Goal: Information Seeking & Learning: Learn about a topic

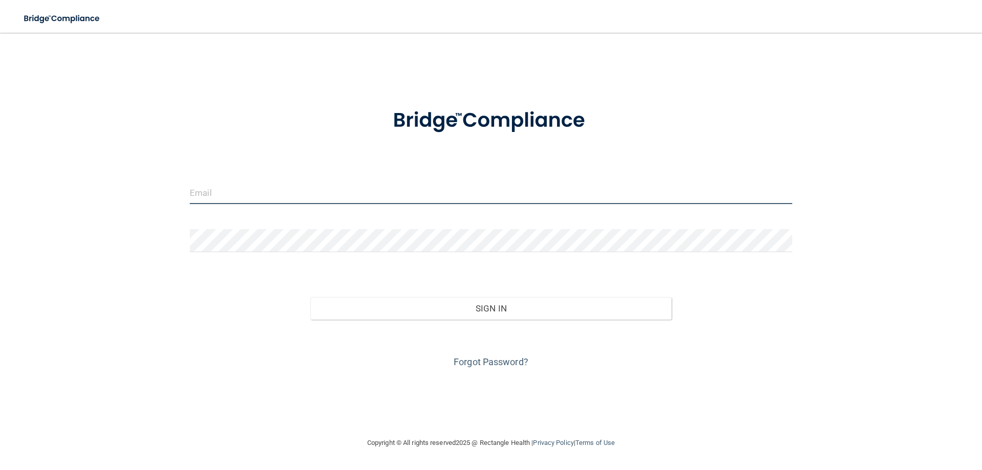
click at [237, 193] on input "email" at bounding box center [491, 192] width 602 height 23
click at [301, 125] on div at bounding box center [491, 120] width 618 height 53
click at [213, 196] on input "email" at bounding box center [491, 192] width 602 height 23
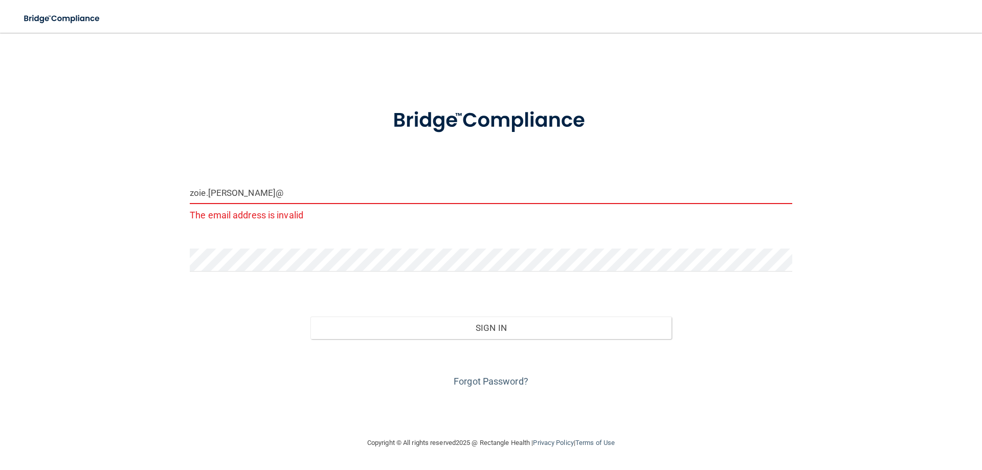
type input "[EMAIL_ADDRESS][PERSON_NAME][DOMAIN_NAME]"
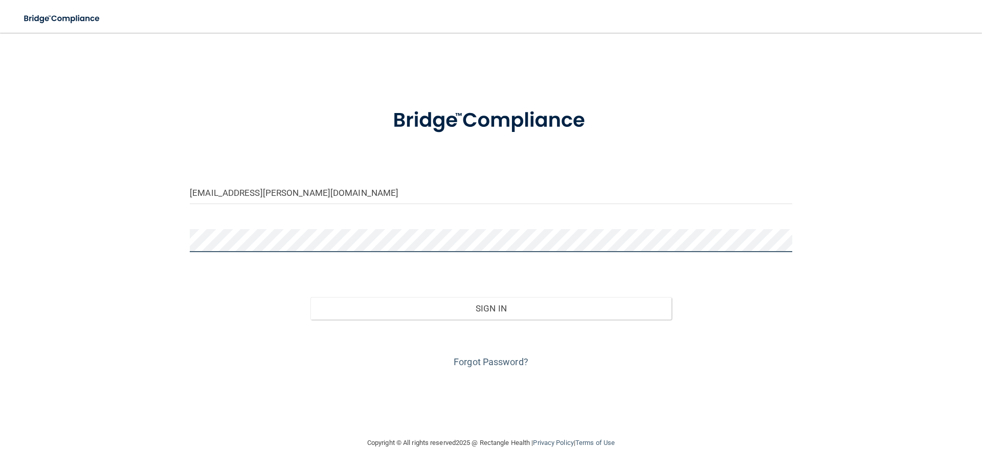
click at [310, 297] on button "Sign In" at bounding box center [491, 308] width 362 height 23
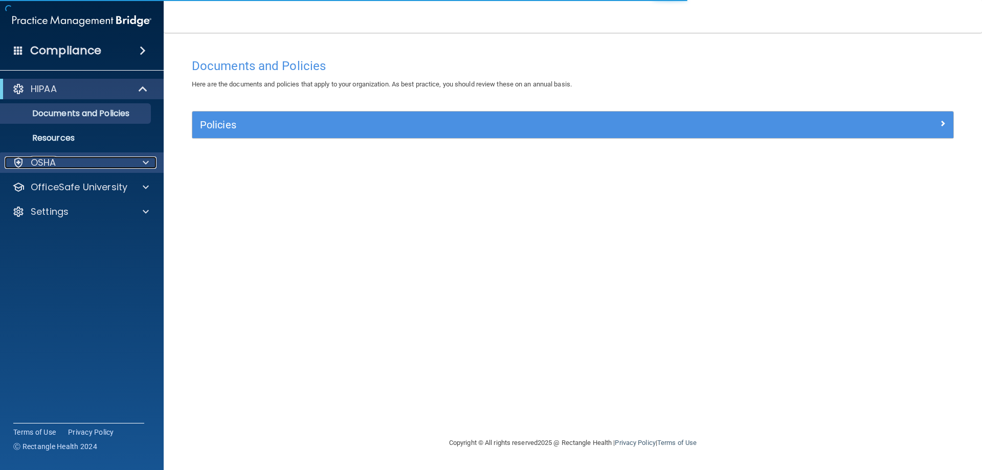
click at [140, 164] on div at bounding box center [144, 163] width 26 height 12
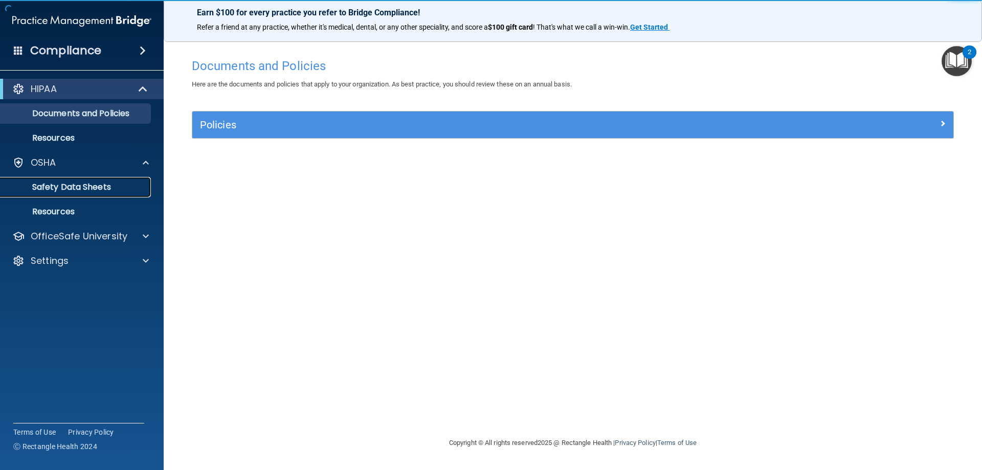
click at [73, 186] on p "Safety Data Sheets" at bounding box center [77, 187] width 140 height 10
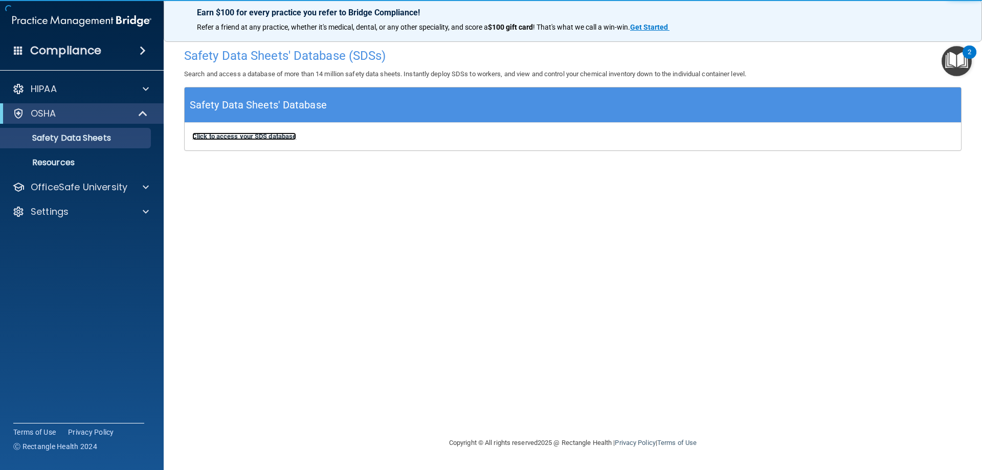
click at [253, 136] on b "Click to access your SDS database" at bounding box center [244, 136] width 104 height 8
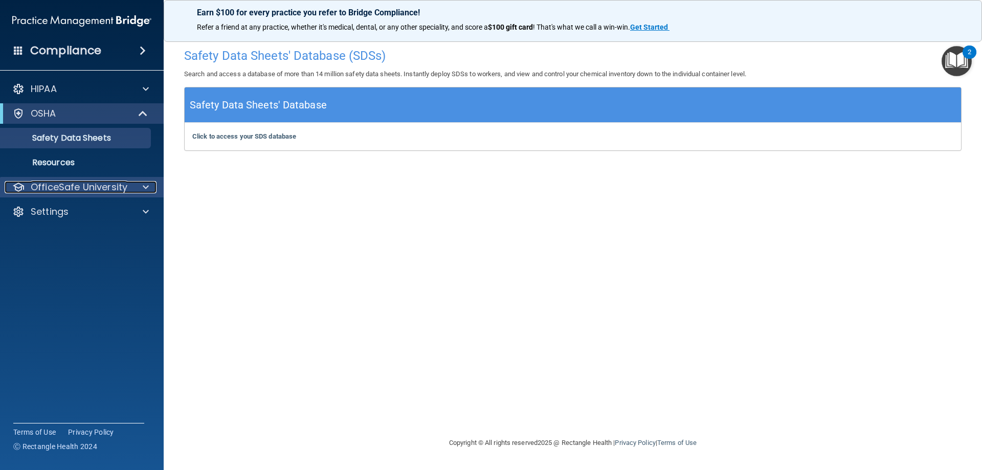
click at [68, 186] on p "OfficeSafe University" at bounding box center [79, 187] width 97 height 12
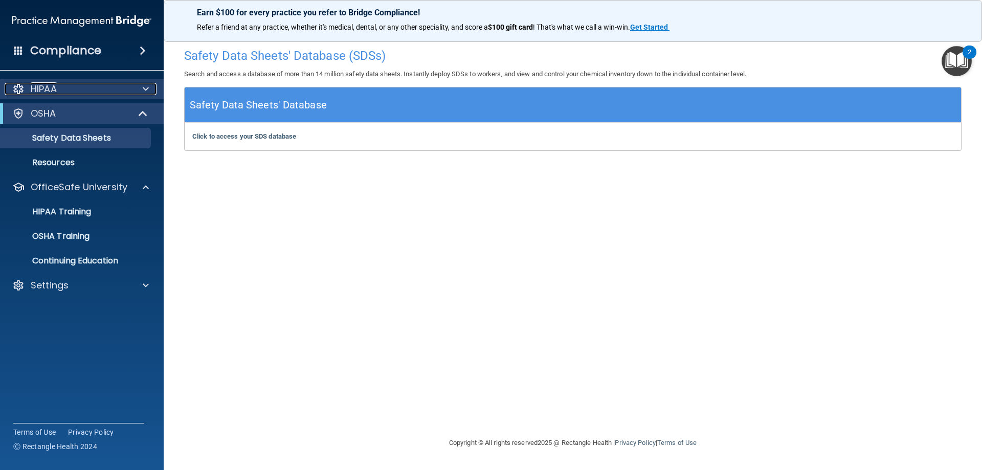
click at [153, 83] on div at bounding box center [144, 89] width 26 height 12
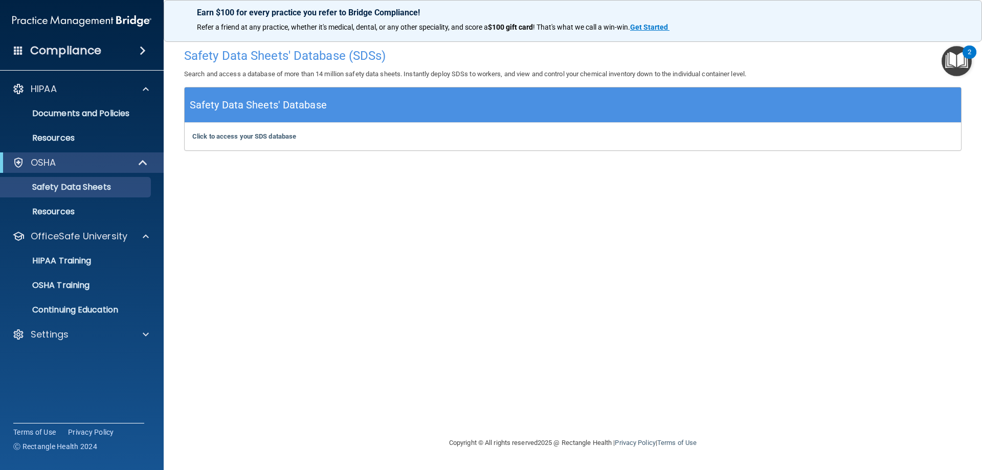
click at [141, 151] on div "HIPAA Documents and Policies Report an Incident Business Associates Emergency P…" at bounding box center [82, 214] width 164 height 278
click at [148, 88] on span at bounding box center [146, 89] width 6 height 12
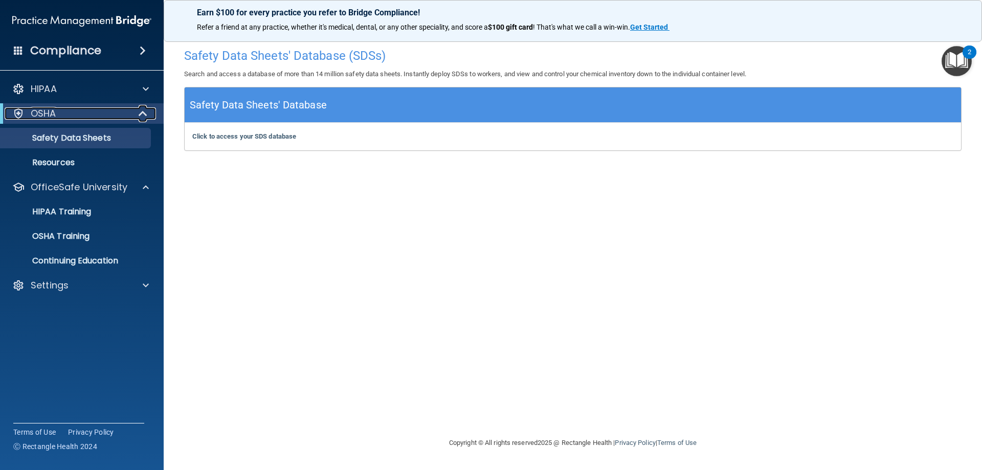
click at [142, 113] on span at bounding box center [144, 113] width 9 height 12
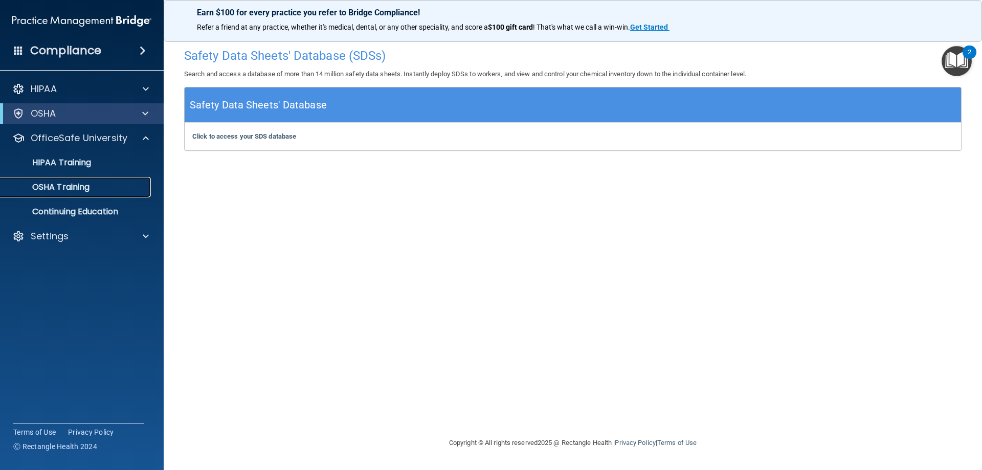
click at [63, 189] on p "OSHA Training" at bounding box center [48, 187] width 83 height 10
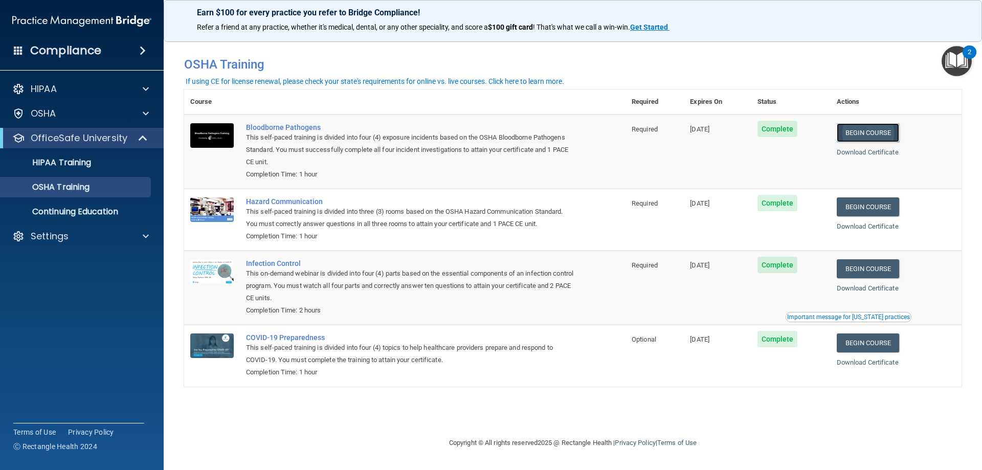
click at [882, 131] on link "Begin Course" at bounding box center [868, 132] width 62 height 19
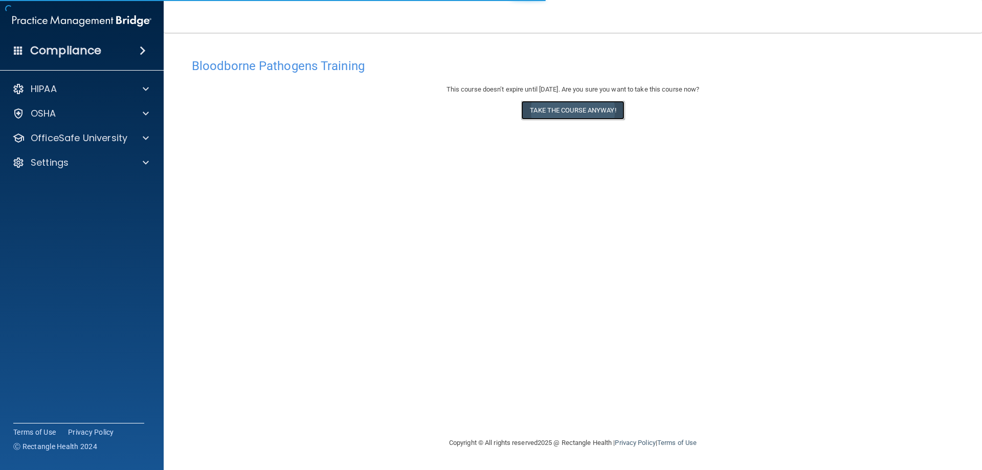
click at [572, 113] on button "Take the course anyway!" at bounding box center [572, 110] width 103 height 19
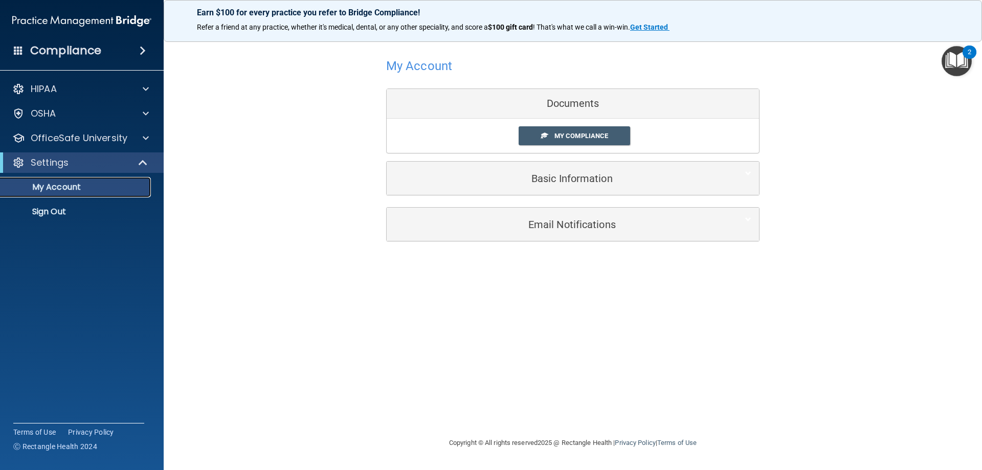
click at [83, 184] on p "My Account" at bounding box center [77, 187] width 140 height 10
click at [146, 144] on span at bounding box center [146, 138] width 6 height 12
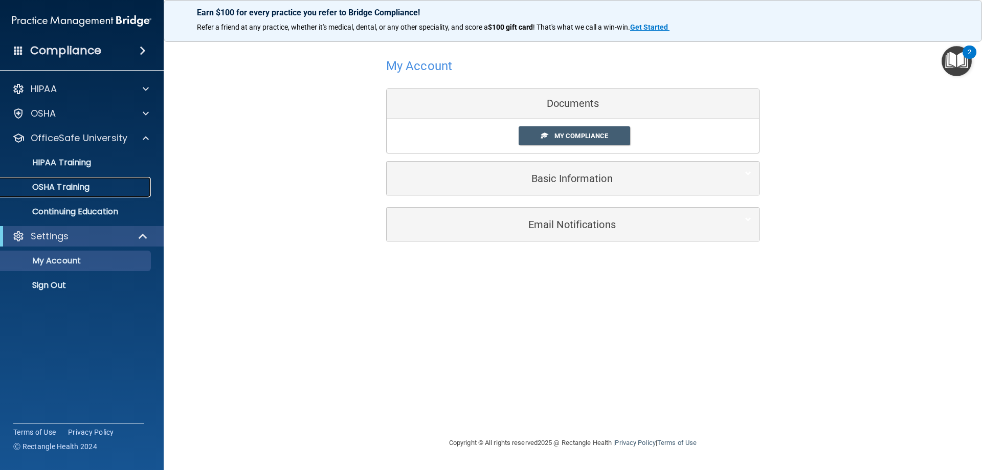
click at [81, 186] on p "OSHA Training" at bounding box center [48, 187] width 83 height 10
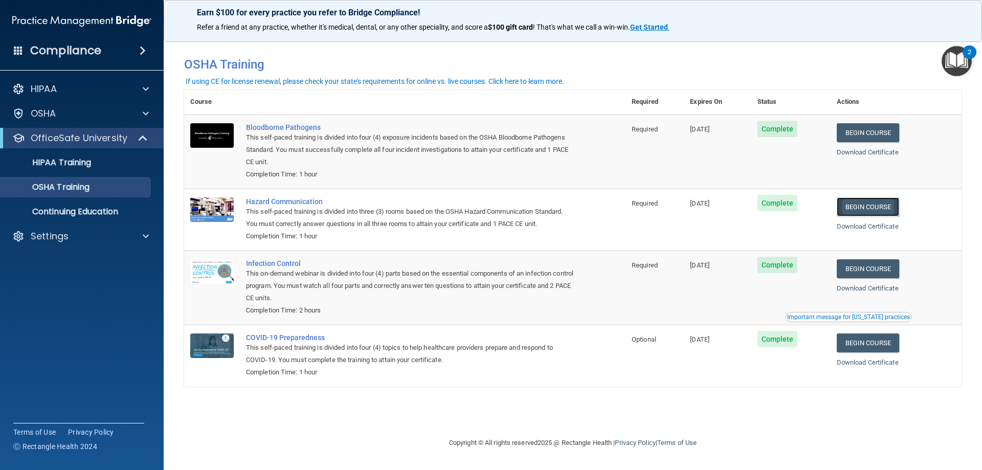
click at [876, 207] on link "Begin Course" at bounding box center [868, 206] width 62 height 19
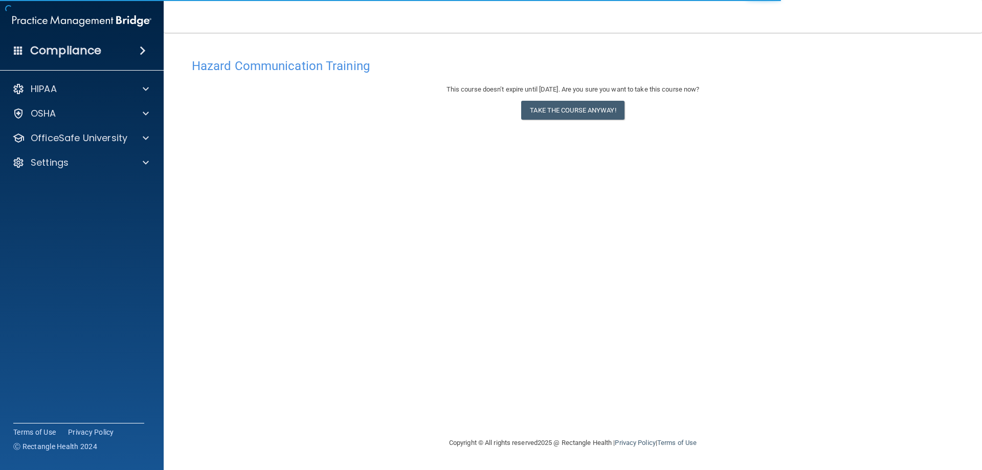
click at [607, 121] on div "This course doesn’t expire until 11/05/2025. Are you sure you want to take this…" at bounding box center [573, 103] width 762 height 41
click at [609, 112] on button "Take the course anyway!" at bounding box center [572, 110] width 103 height 19
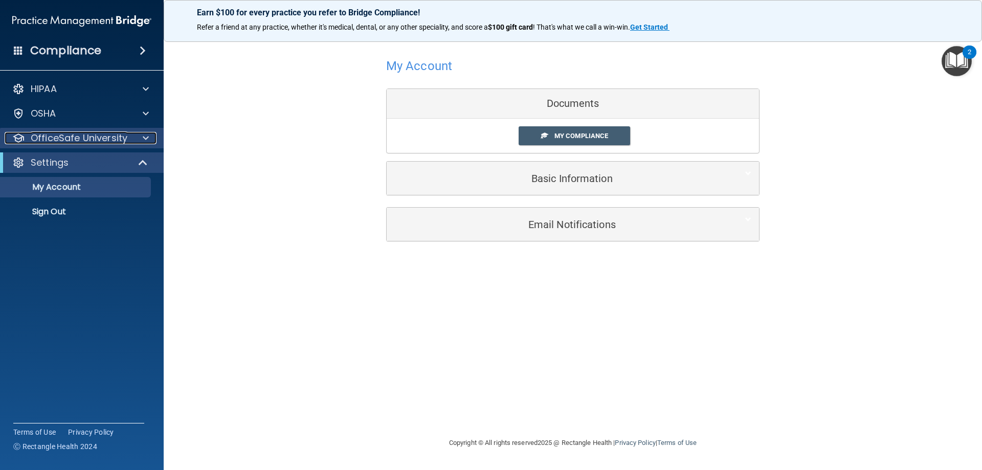
click at [144, 138] on span at bounding box center [146, 138] width 6 height 12
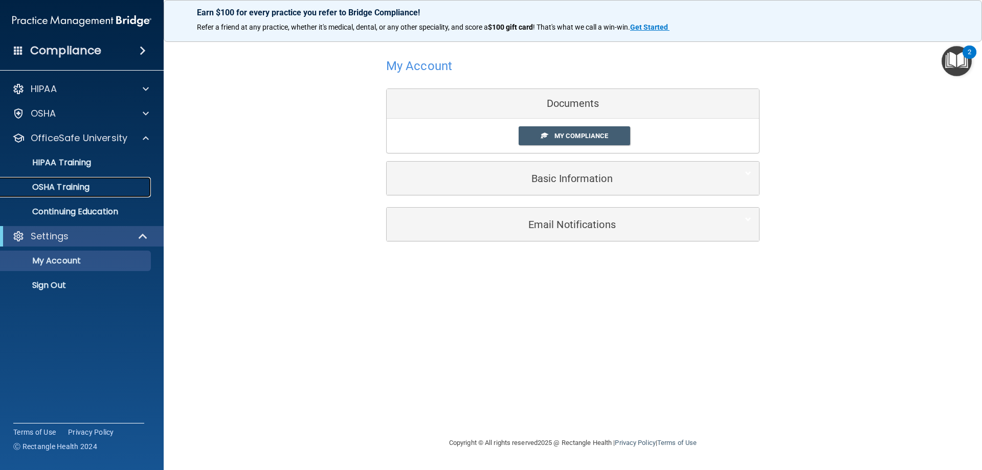
click at [77, 183] on p "OSHA Training" at bounding box center [48, 187] width 83 height 10
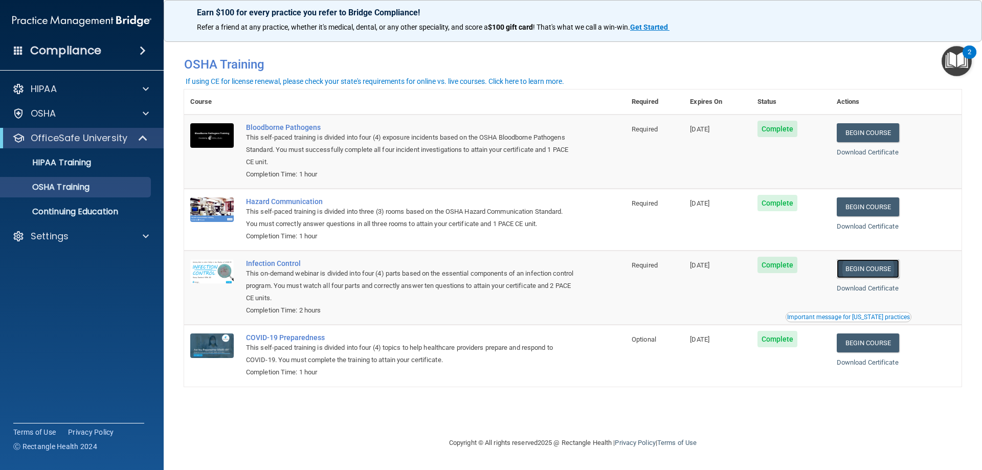
click at [874, 267] on link "Begin Course" at bounding box center [868, 268] width 62 height 19
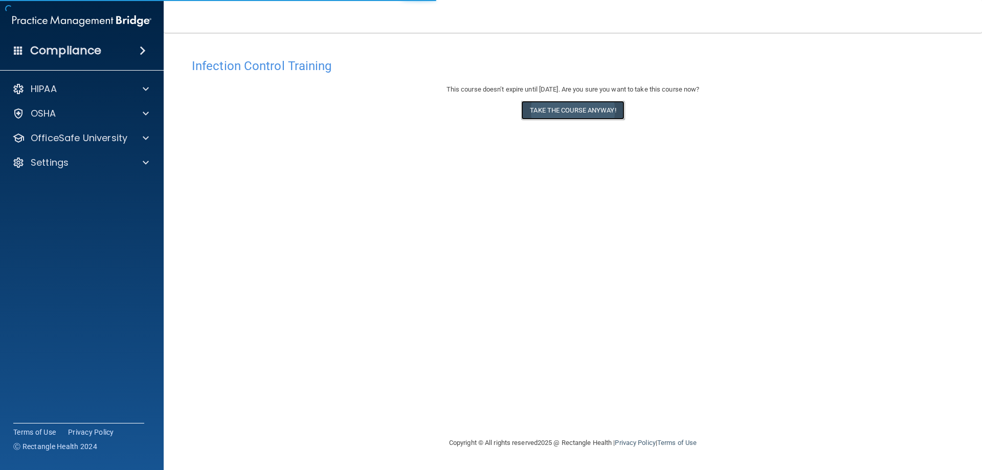
click at [582, 107] on button "Take the course anyway!" at bounding box center [572, 110] width 103 height 19
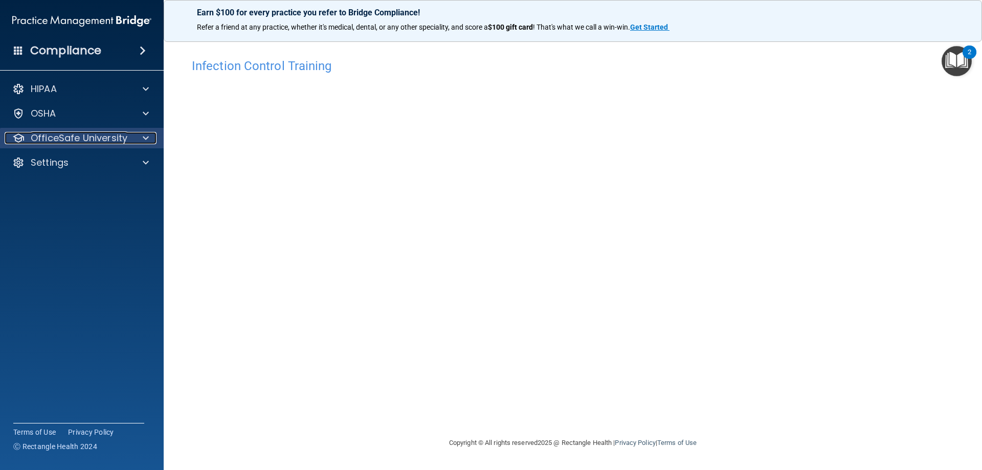
click at [94, 134] on p "OfficeSafe University" at bounding box center [79, 138] width 97 height 12
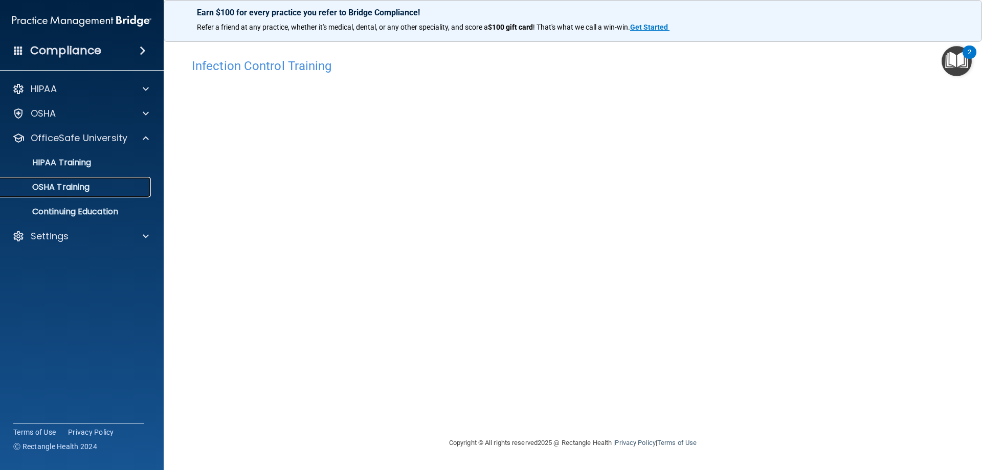
click at [66, 189] on p "OSHA Training" at bounding box center [48, 187] width 83 height 10
